Goal: Navigation & Orientation: Find specific page/section

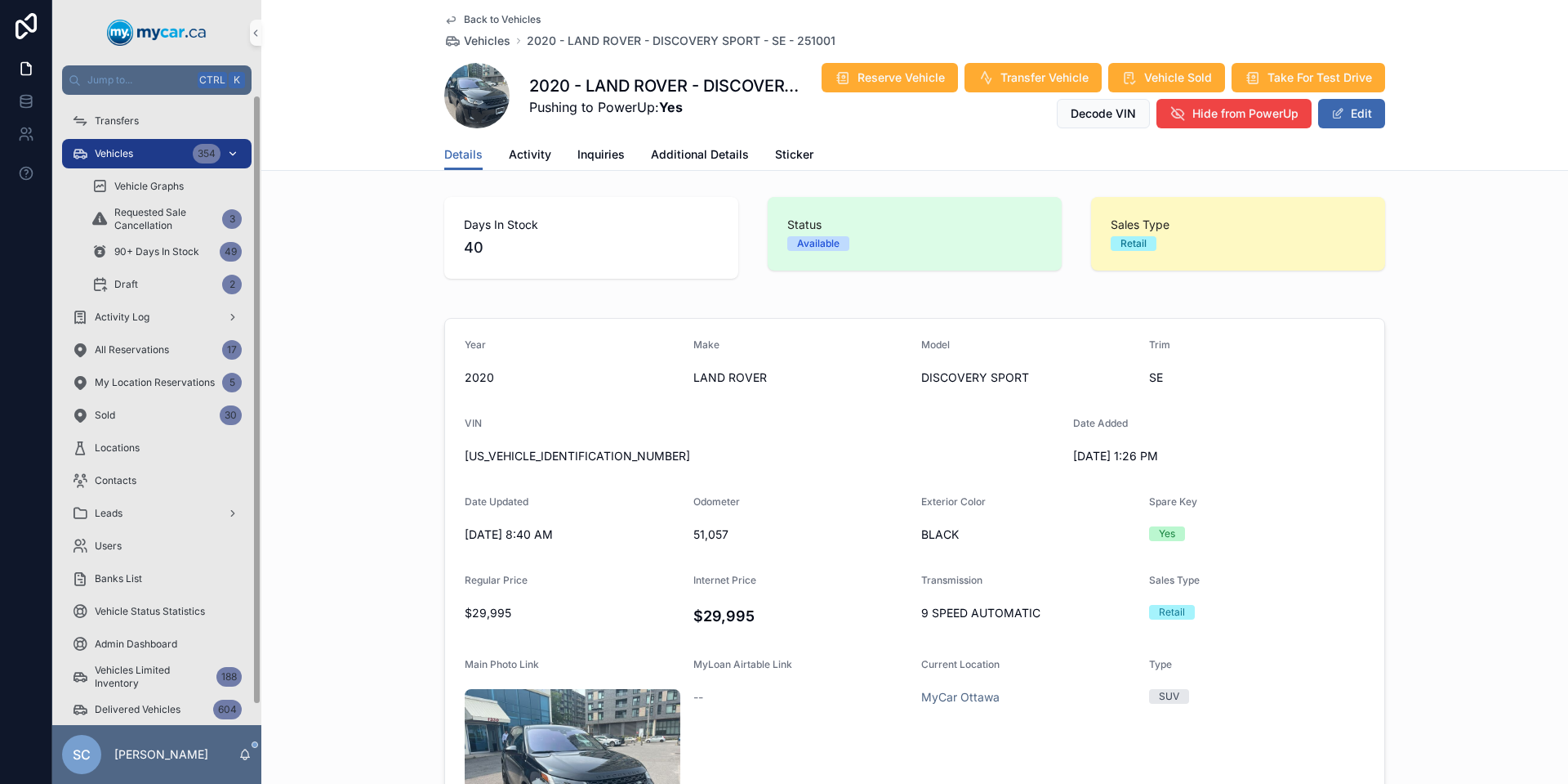
click at [156, 139] on link "Vehicles 354" at bounding box center [157, 154] width 189 height 29
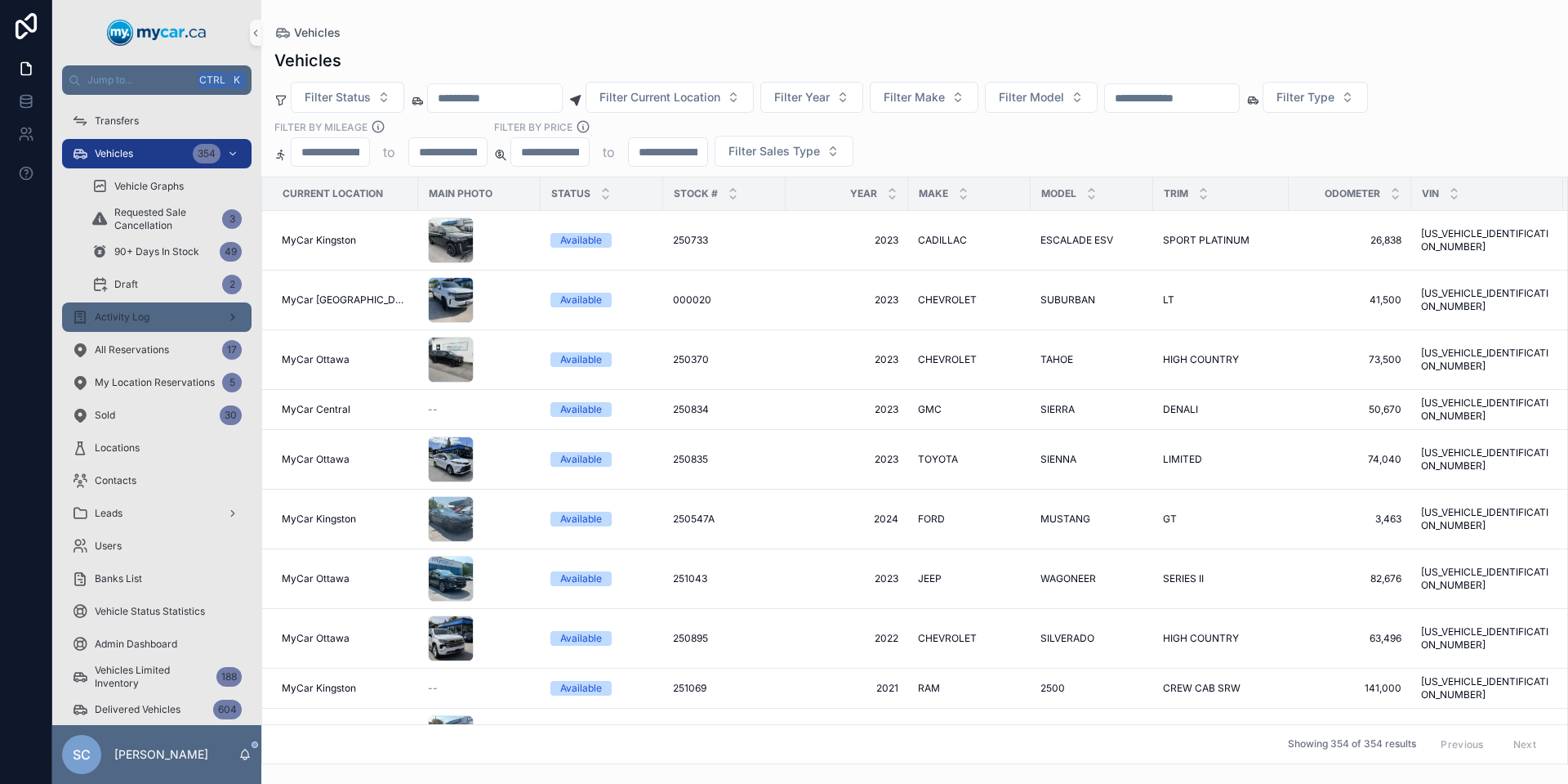
click at [134, 323] on span "Activity Log" at bounding box center [122, 317] width 55 height 13
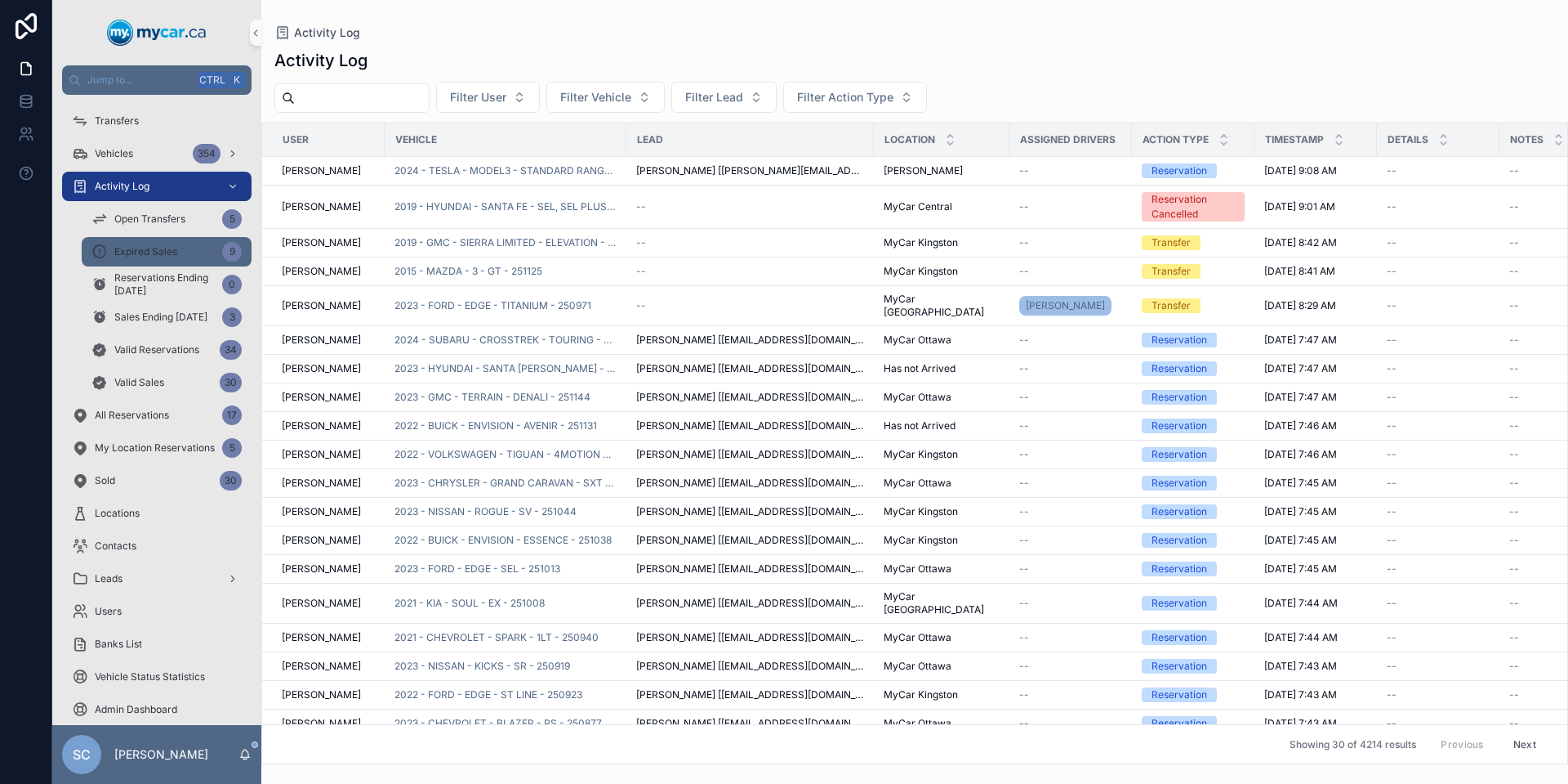
click at [156, 240] on div "Expired Sales 9" at bounding box center [167, 251] width 150 height 26
